Goal: Information Seeking & Learning: Learn about a topic

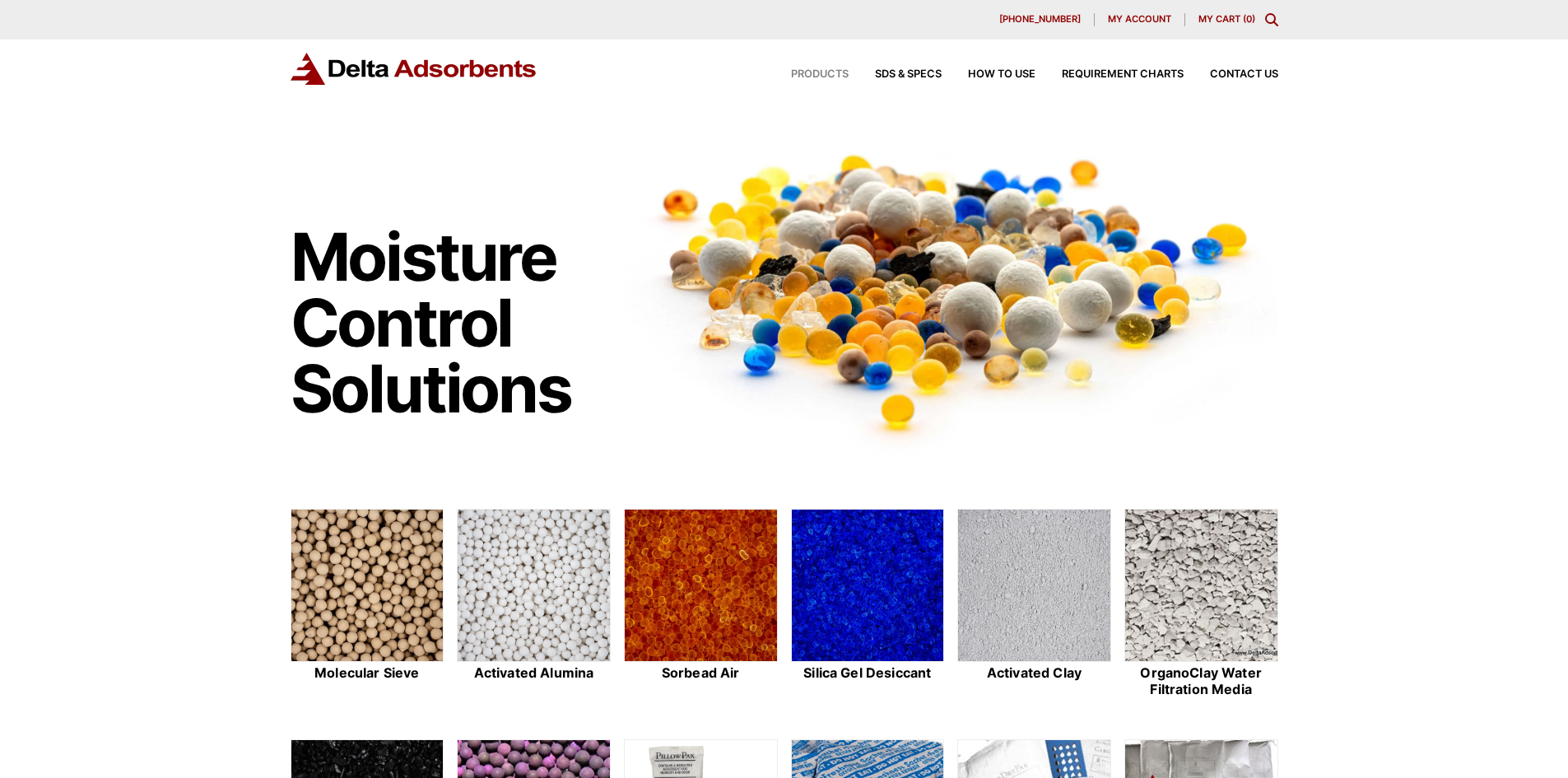
click at [816, 70] on span "Products" at bounding box center [819, 74] width 58 height 11
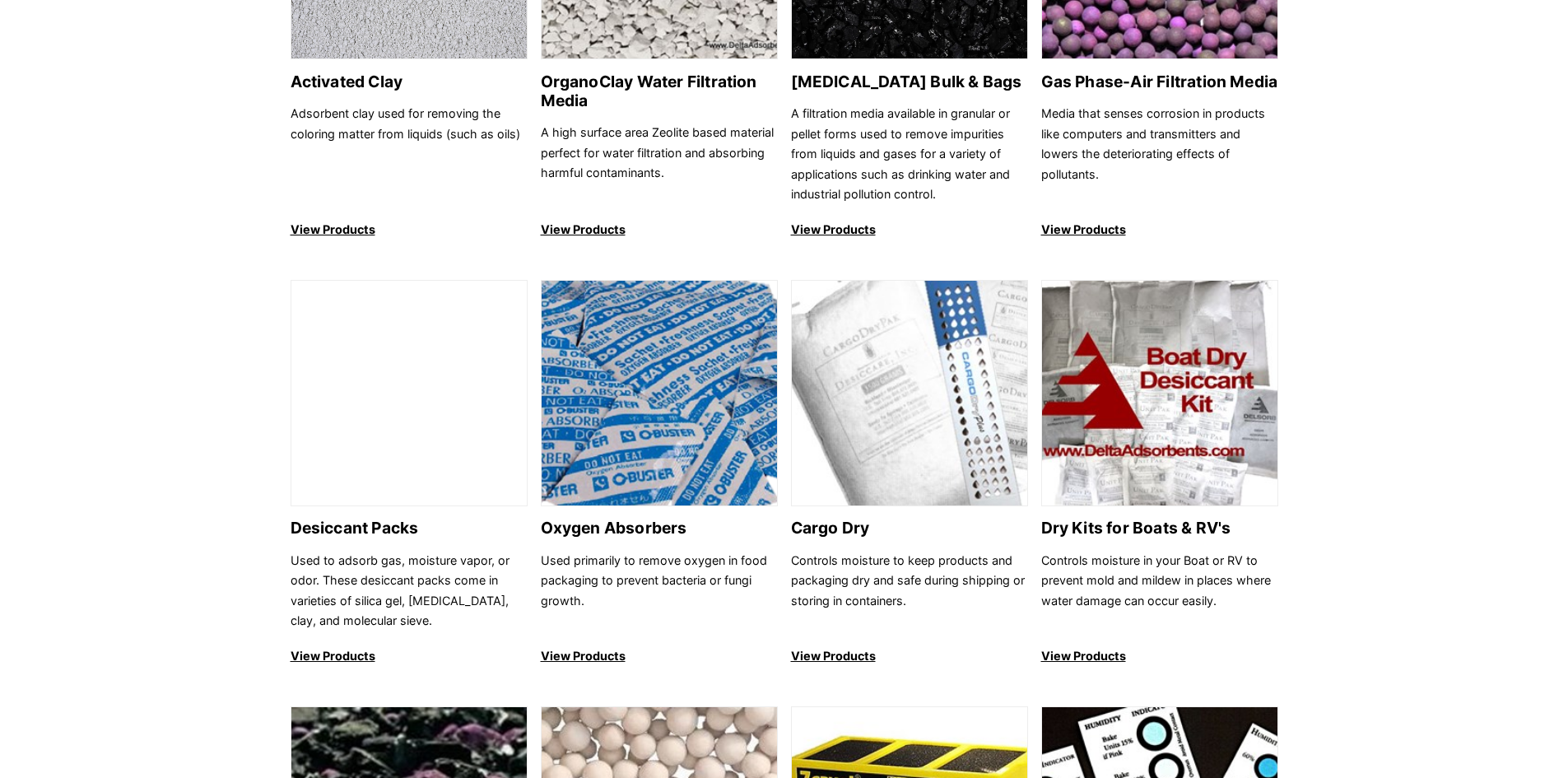
scroll to position [823, 0]
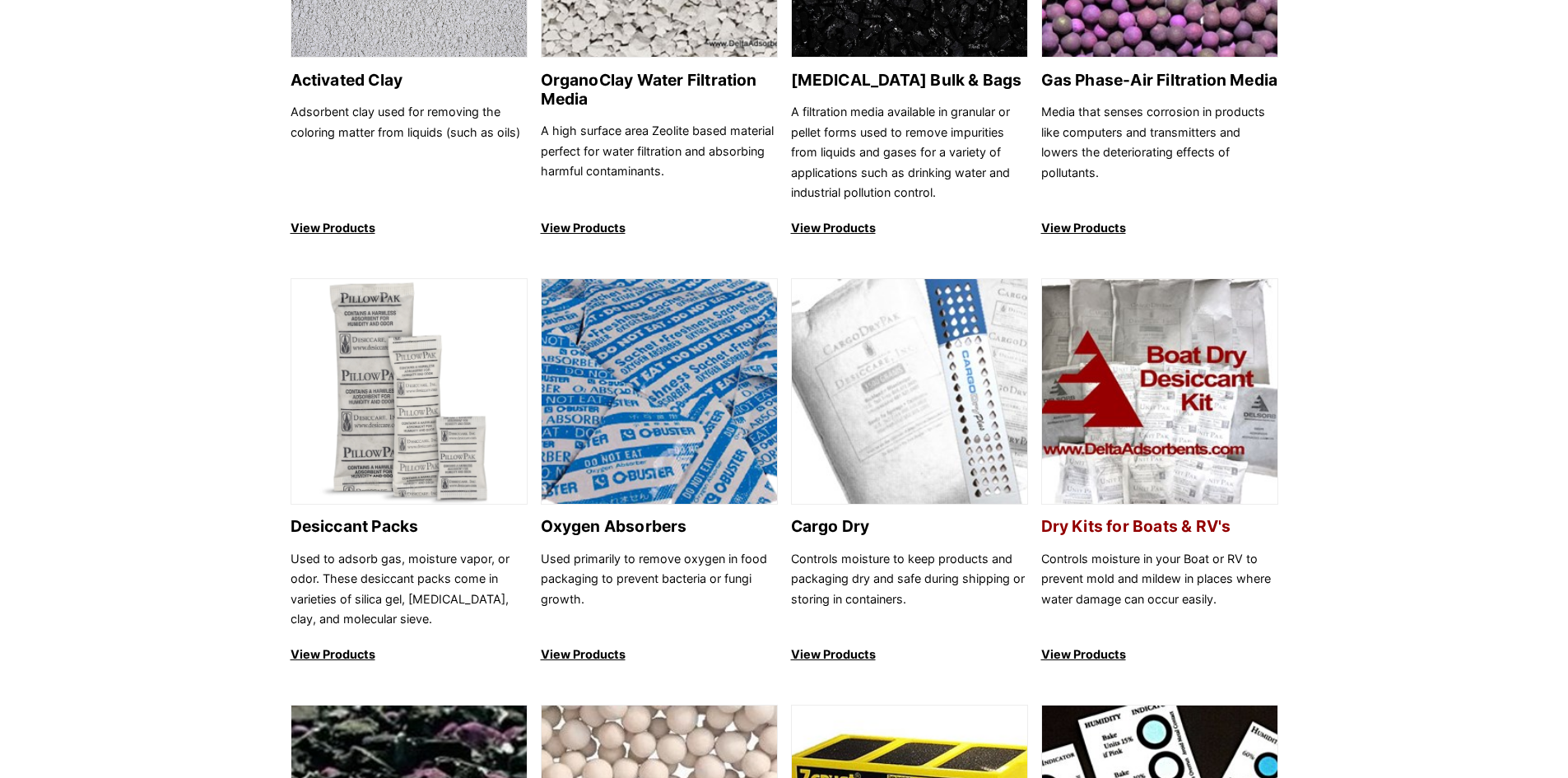
click at [1169, 522] on h2 "Dry Kits for Boats & RV's" at bounding box center [1160, 526] width 237 height 19
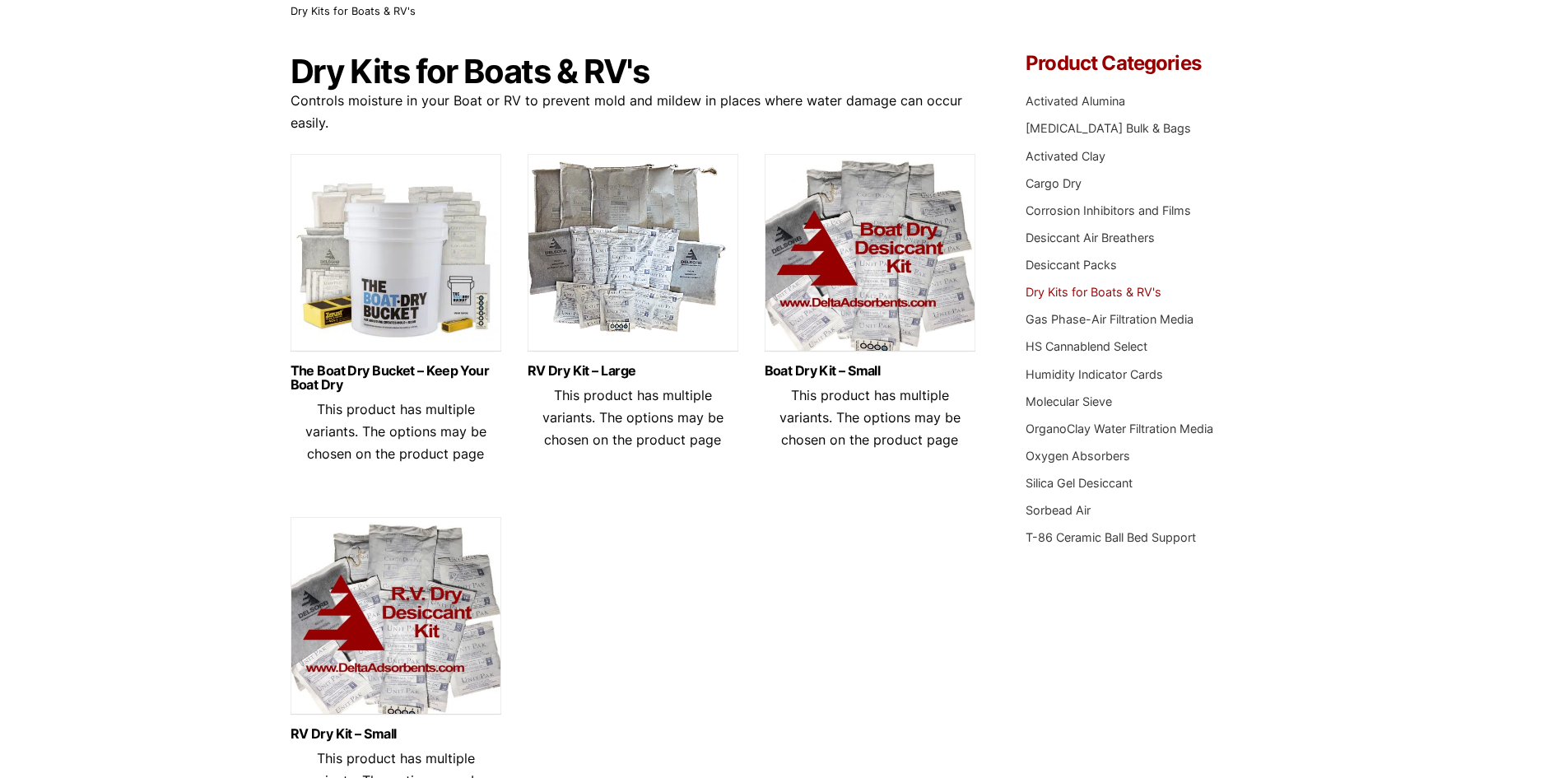
scroll to position [82, 0]
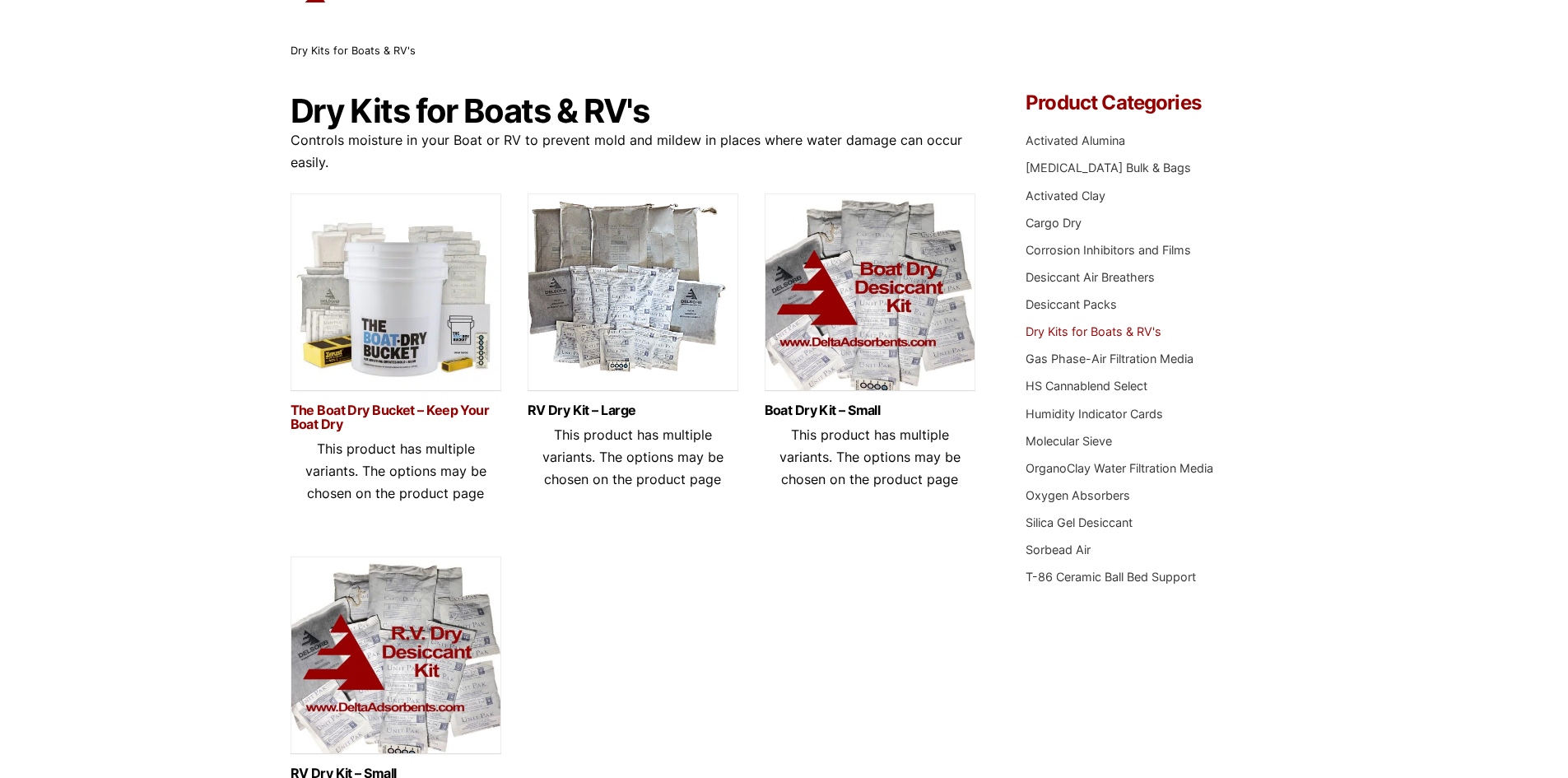
click at [374, 403] on link "The Boat Dry Bucket – Keep Your Boat Dry" at bounding box center [396, 417] width 210 height 28
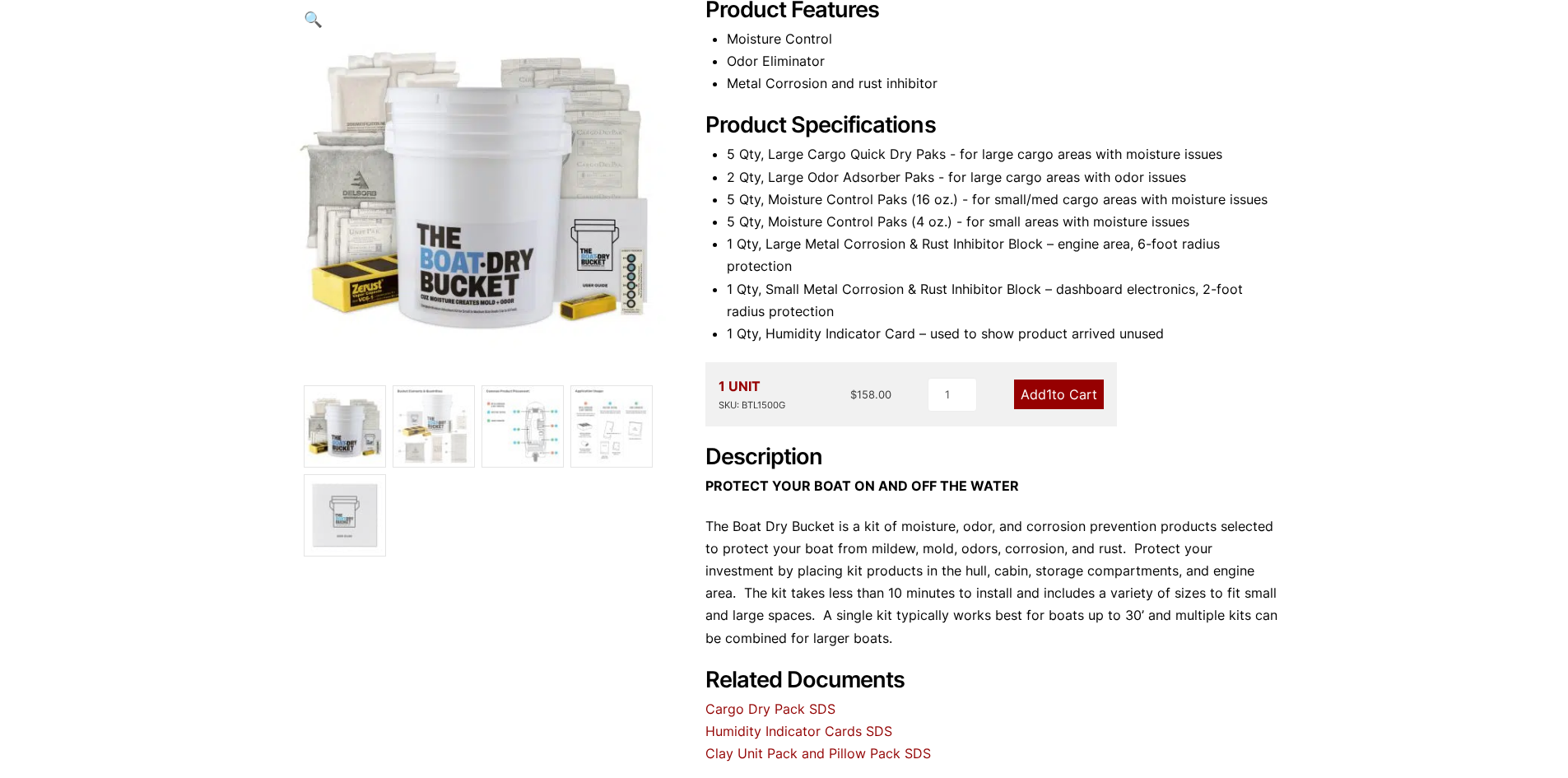
scroll to position [246, 0]
click at [430, 436] on img at bounding box center [434, 425] width 80 height 80
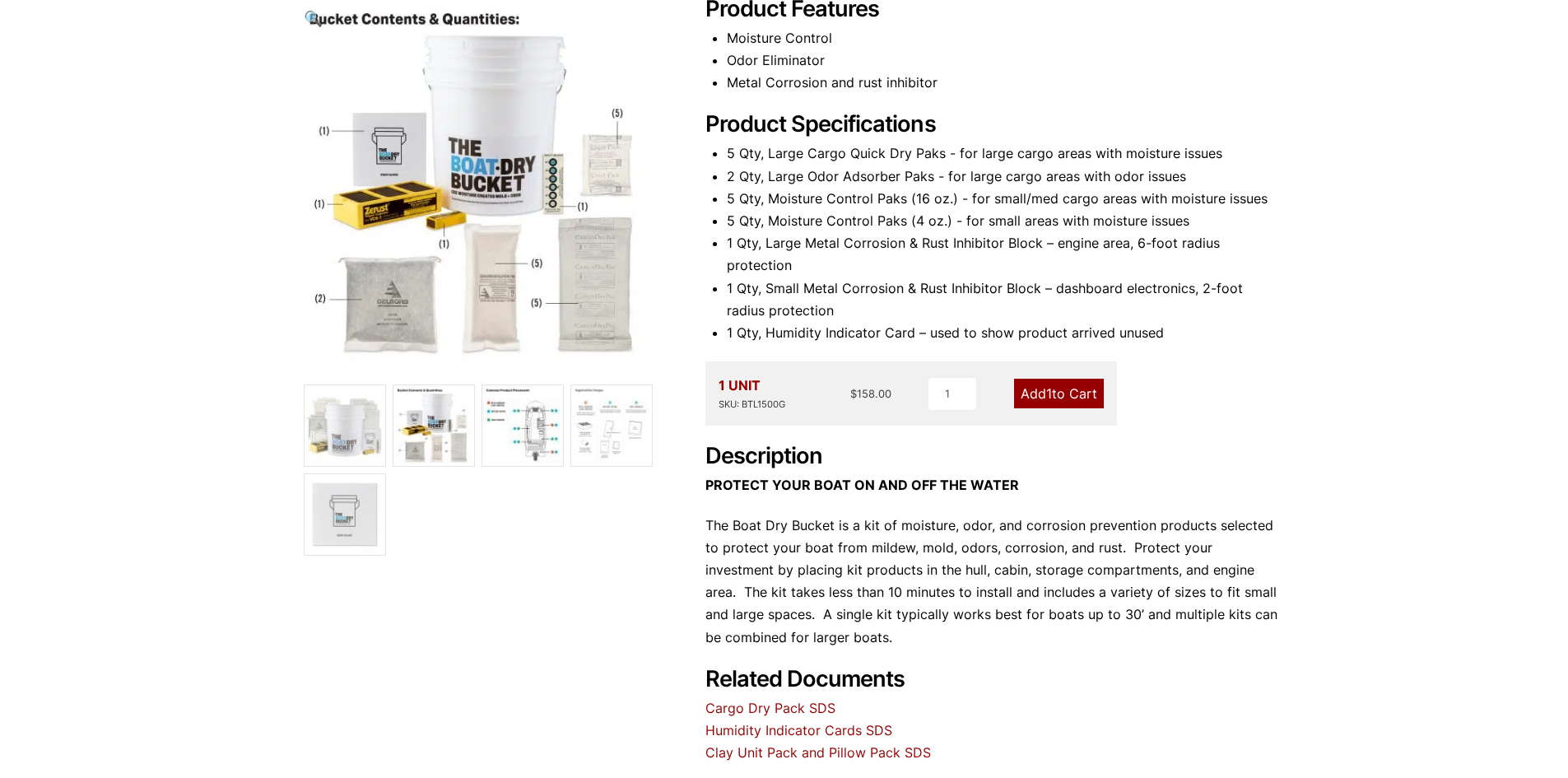
click at [530, 441] on img at bounding box center [522, 425] width 80 height 80
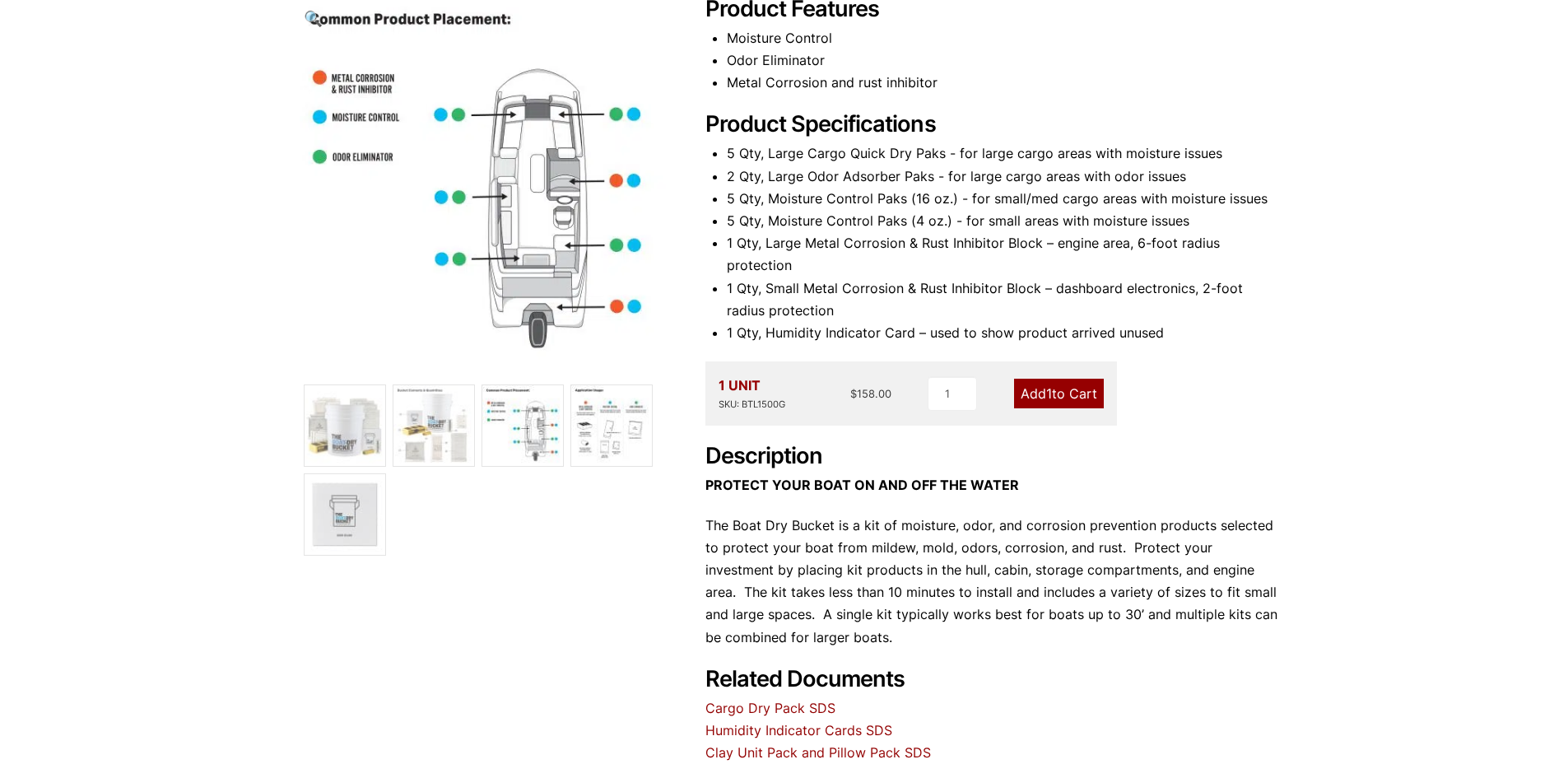
click at [621, 429] on img at bounding box center [611, 425] width 80 height 80
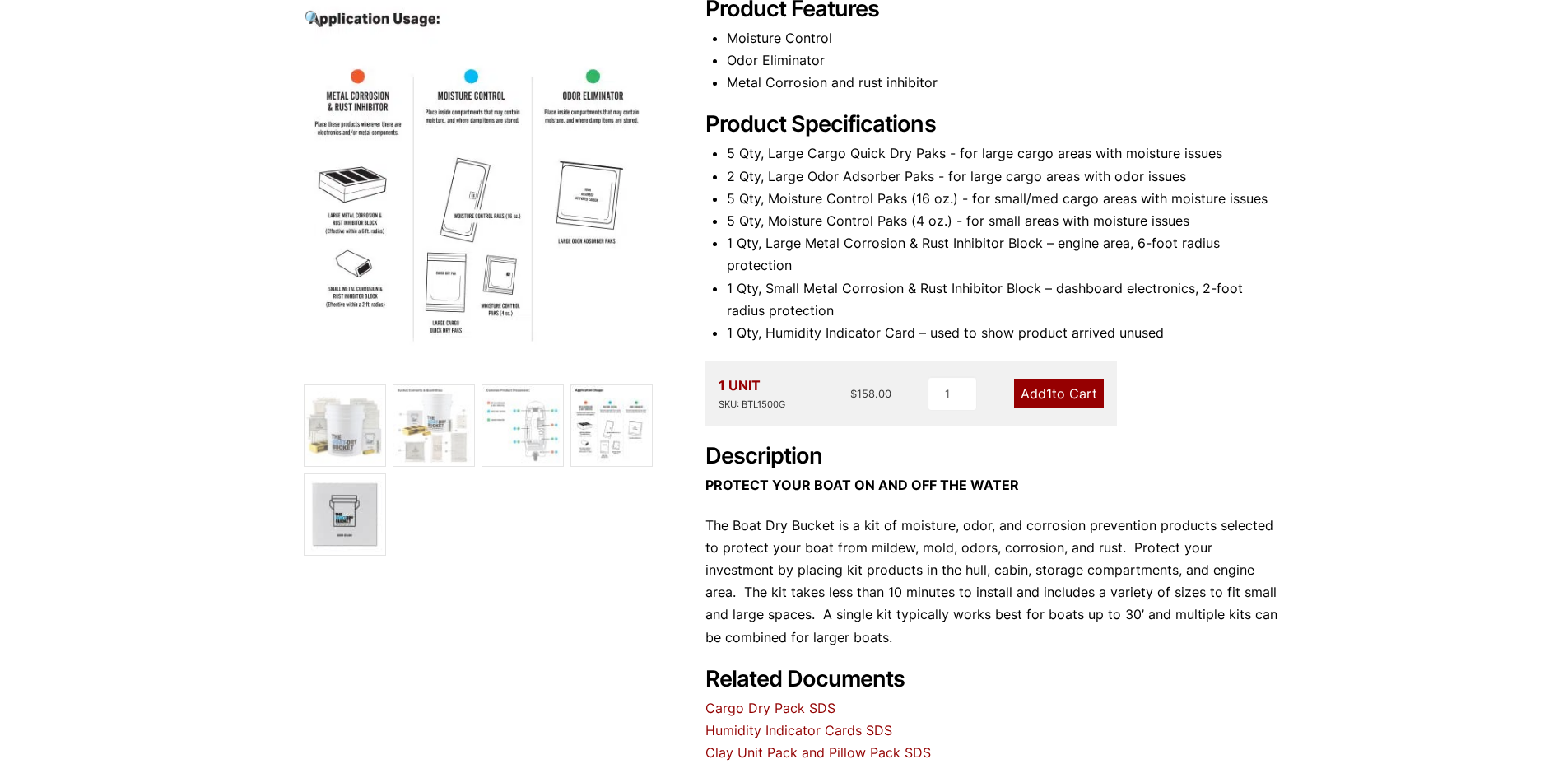
click at [347, 511] on img at bounding box center [345, 514] width 80 height 80
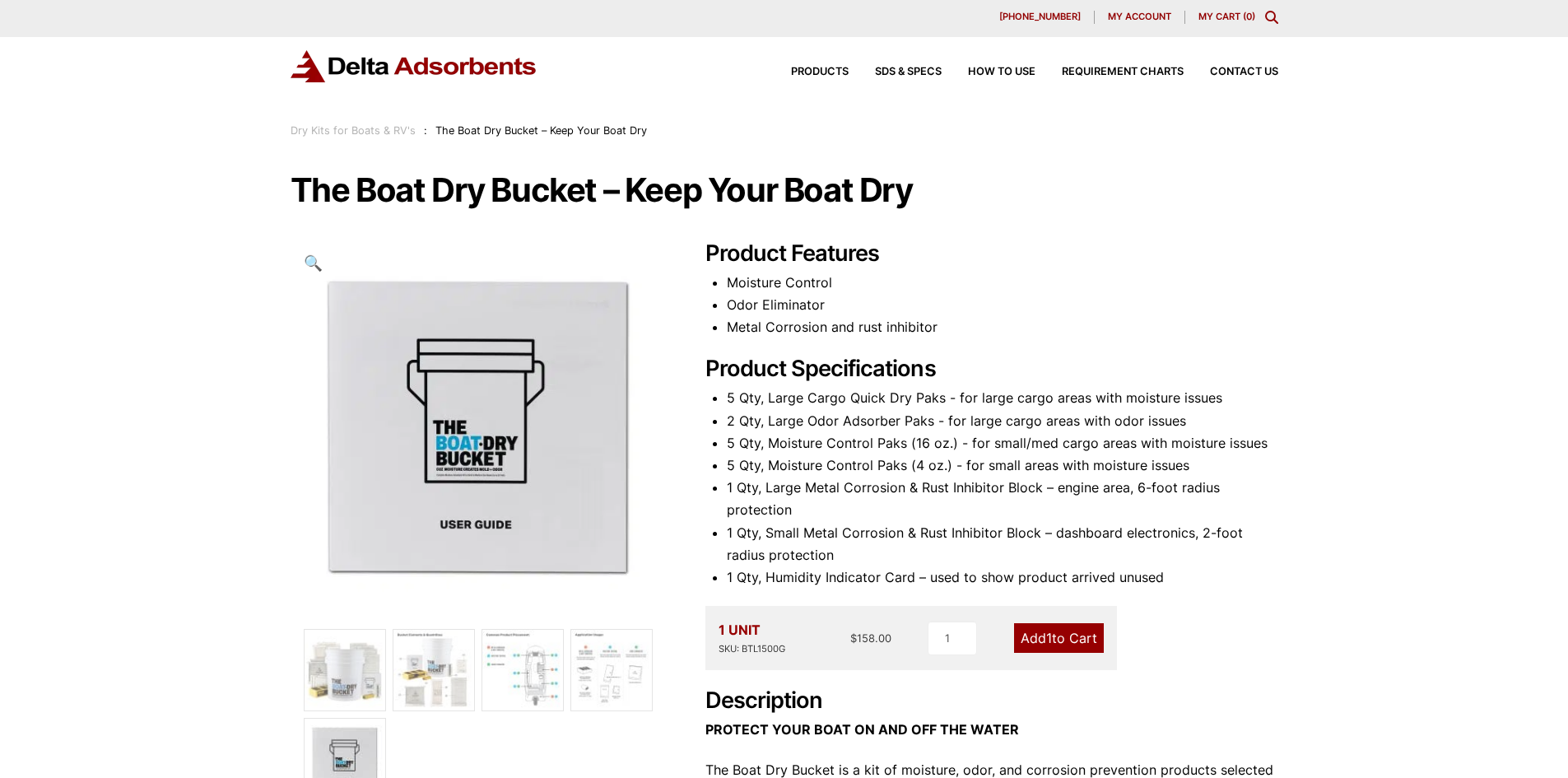
scroll to position [0, 0]
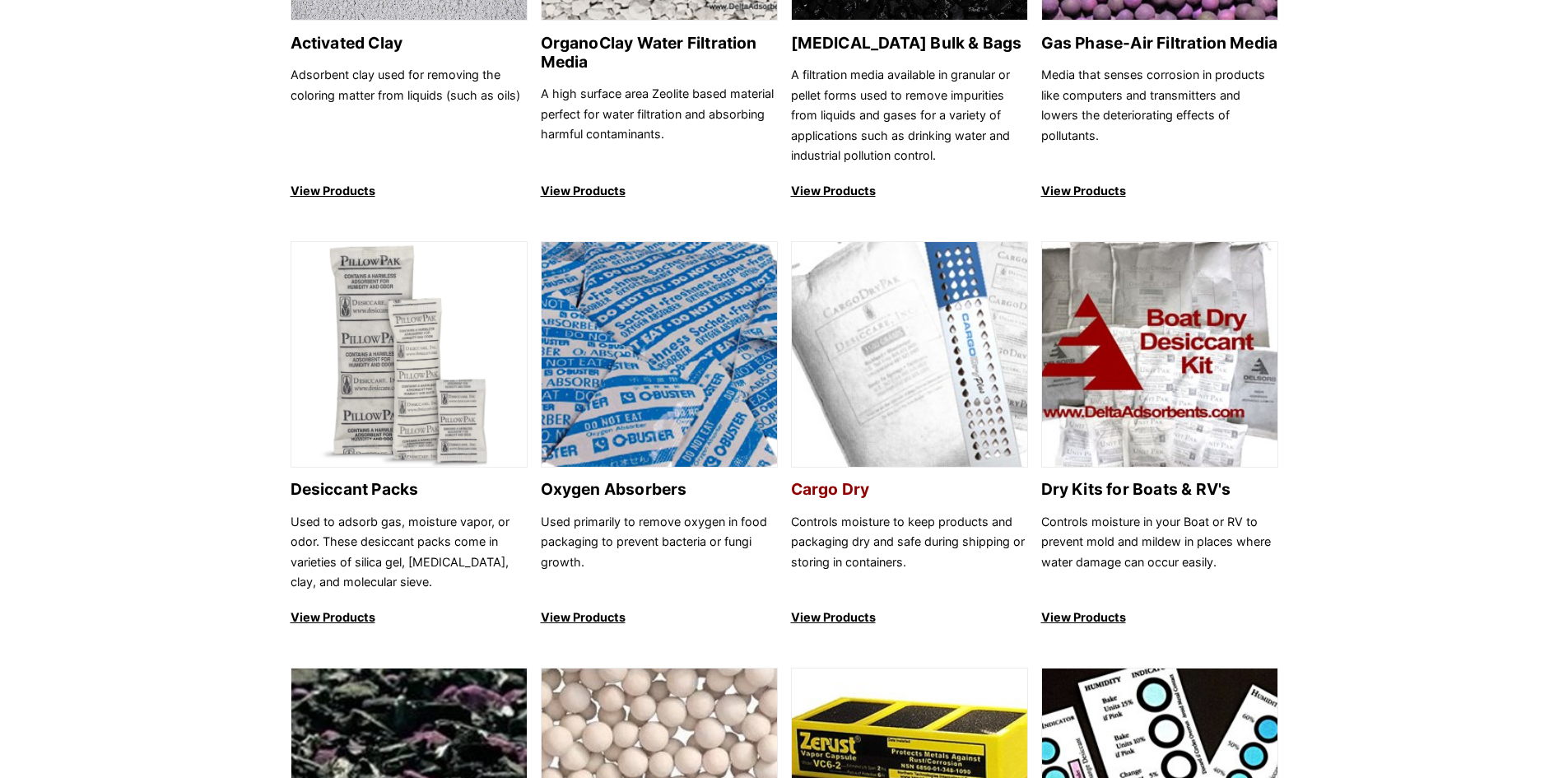
scroll to position [988, 0]
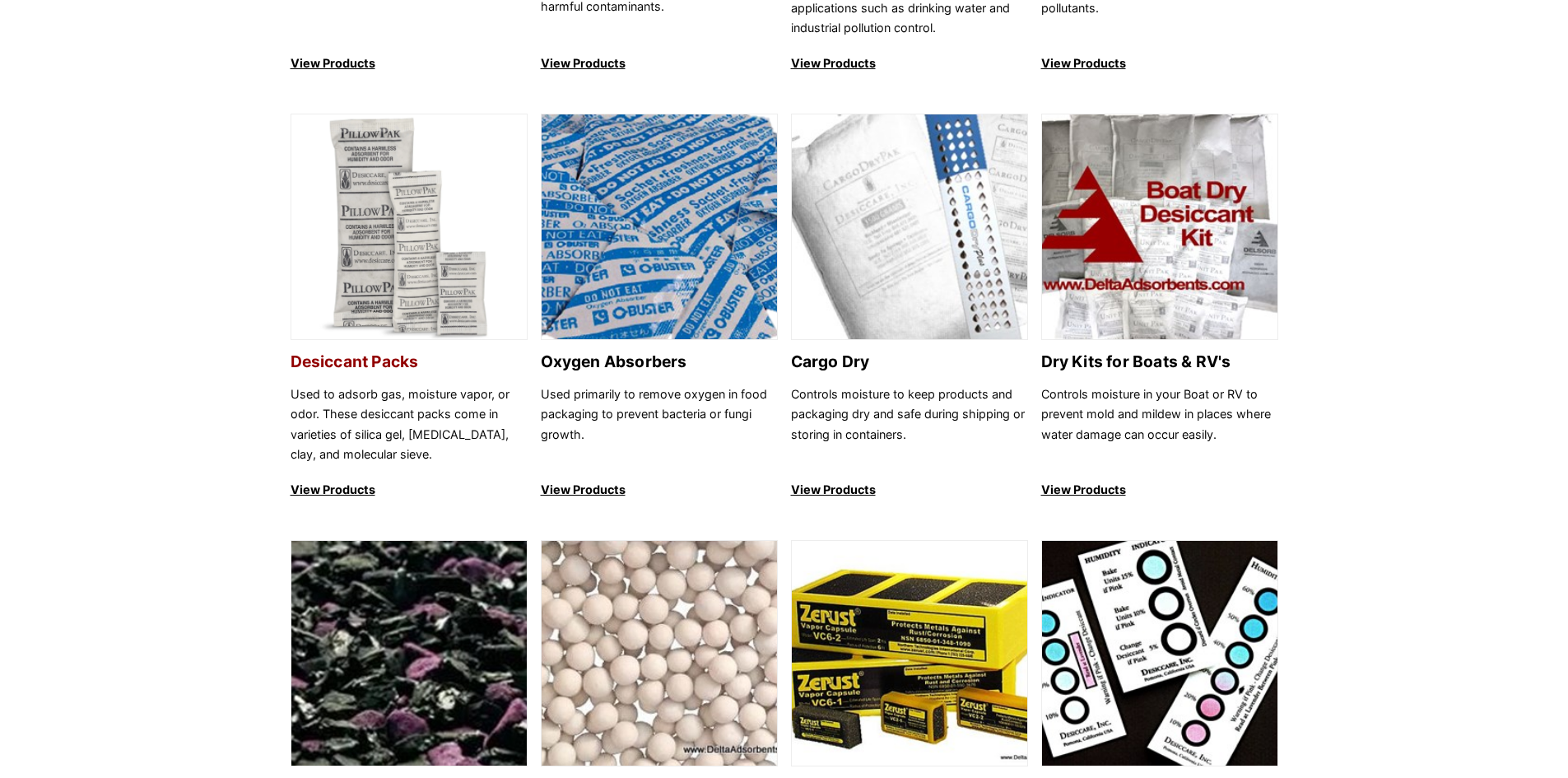
click at [324, 485] on p "View Products" at bounding box center [409, 490] width 237 height 20
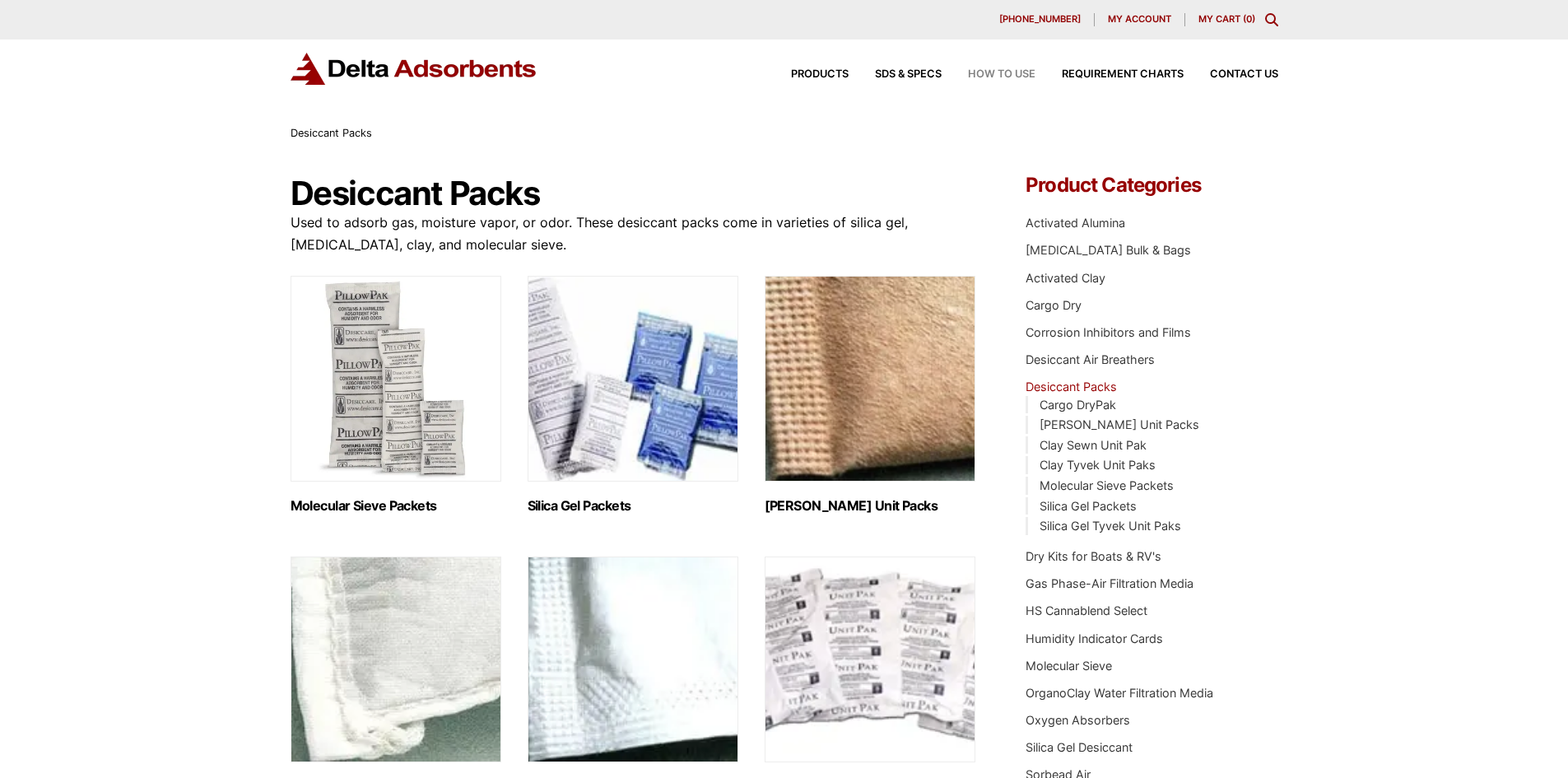
click at [1002, 72] on span "How to Use" at bounding box center [1001, 74] width 67 height 11
